Goal: Complete application form

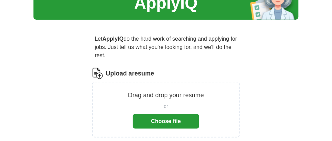
scroll to position [52, 0]
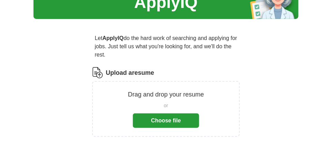
click at [163, 114] on button "Choose file" at bounding box center [166, 121] width 66 height 15
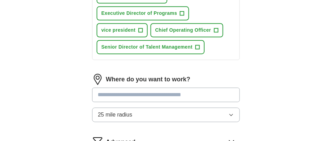
scroll to position [416, 0]
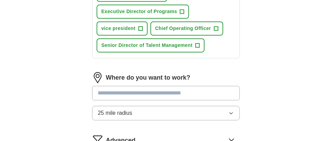
click at [207, 86] on input at bounding box center [166, 93] width 148 height 15
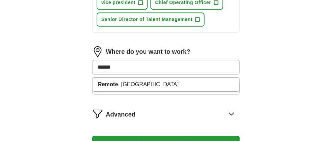
scroll to position [453, 0]
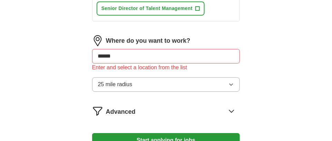
click at [231, 82] on icon "button" at bounding box center [232, 85] width 6 height 6
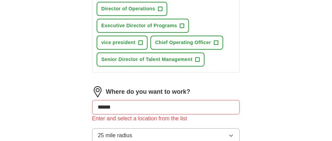
scroll to position [392, 0]
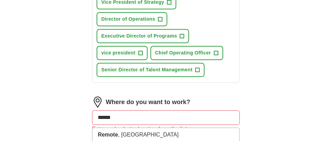
click at [164, 110] on input "******" at bounding box center [166, 117] width 148 height 15
type input "*"
type input "******"
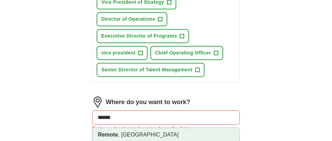
click at [132, 128] on li "Remote , [GEOGRAPHIC_DATA]" at bounding box center [166, 135] width 147 height 14
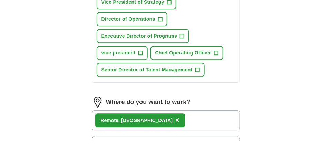
click at [175, 116] on span "×" at bounding box center [177, 120] width 4 height 8
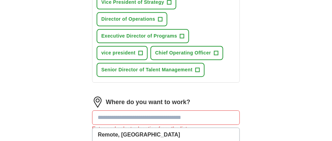
click at [169, 110] on input at bounding box center [166, 117] width 148 height 15
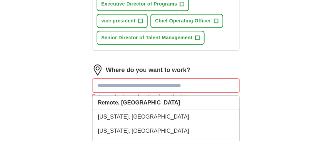
scroll to position [428, 0]
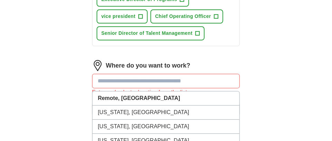
click at [163, 74] on input at bounding box center [166, 81] width 148 height 15
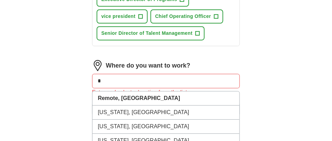
type input "**"
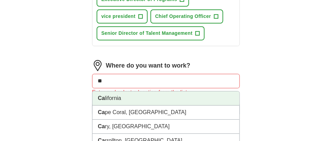
click at [157, 91] on li "Ca lifornia" at bounding box center [166, 98] width 147 height 14
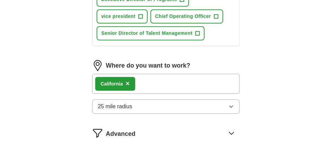
scroll to position [435, 0]
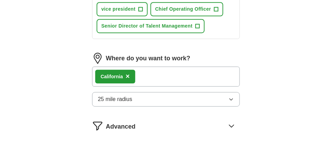
click at [230, 97] on icon "button" at bounding box center [232, 100] width 6 height 6
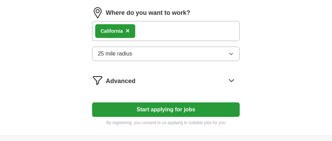
scroll to position [483, 0]
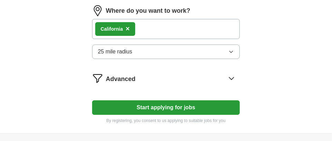
click at [232, 49] on icon "button" at bounding box center [232, 52] width 6 height 6
click at [231, 73] on icon at bounding box center [231, 78] width 11 height 11
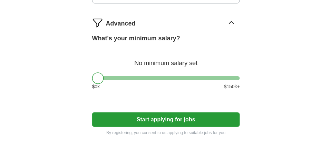
scroll to position [552, 0]
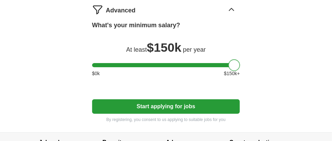
drag, startPoint x: 102, startPoint y: 43, endPoint x: 255, endPoint y: 53, distance: 153.3
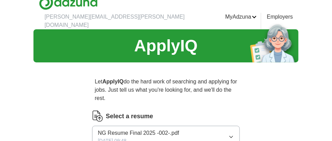
scroll to position [0, 0]
